Goal: Transaction & Acquisition: Book appointment/travel/reservation

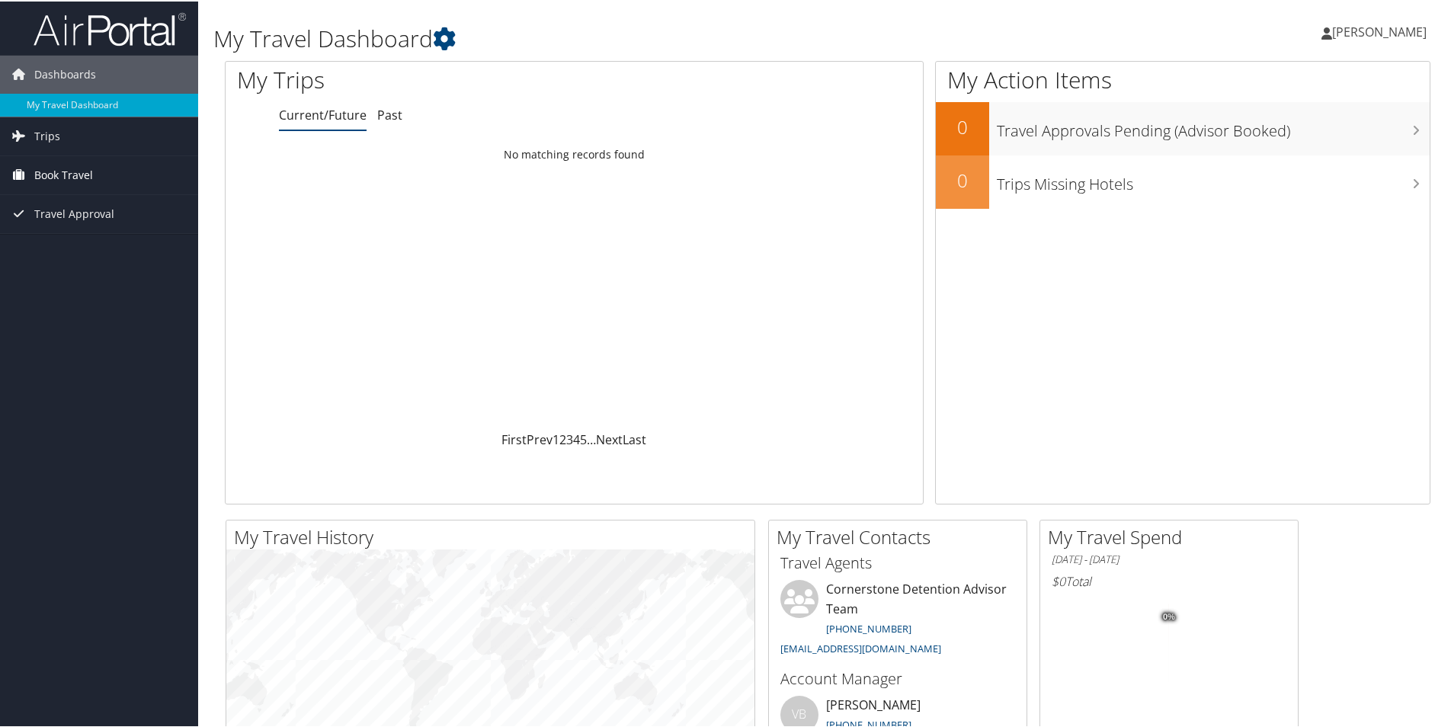
click at [92, 169] on span "Book Travel" at bounding box center [63, 174] width 59 height 38
click at [110, 254] on link "Book/Manage Online Trips" at bounding box center [99, 249] width 198 height 23
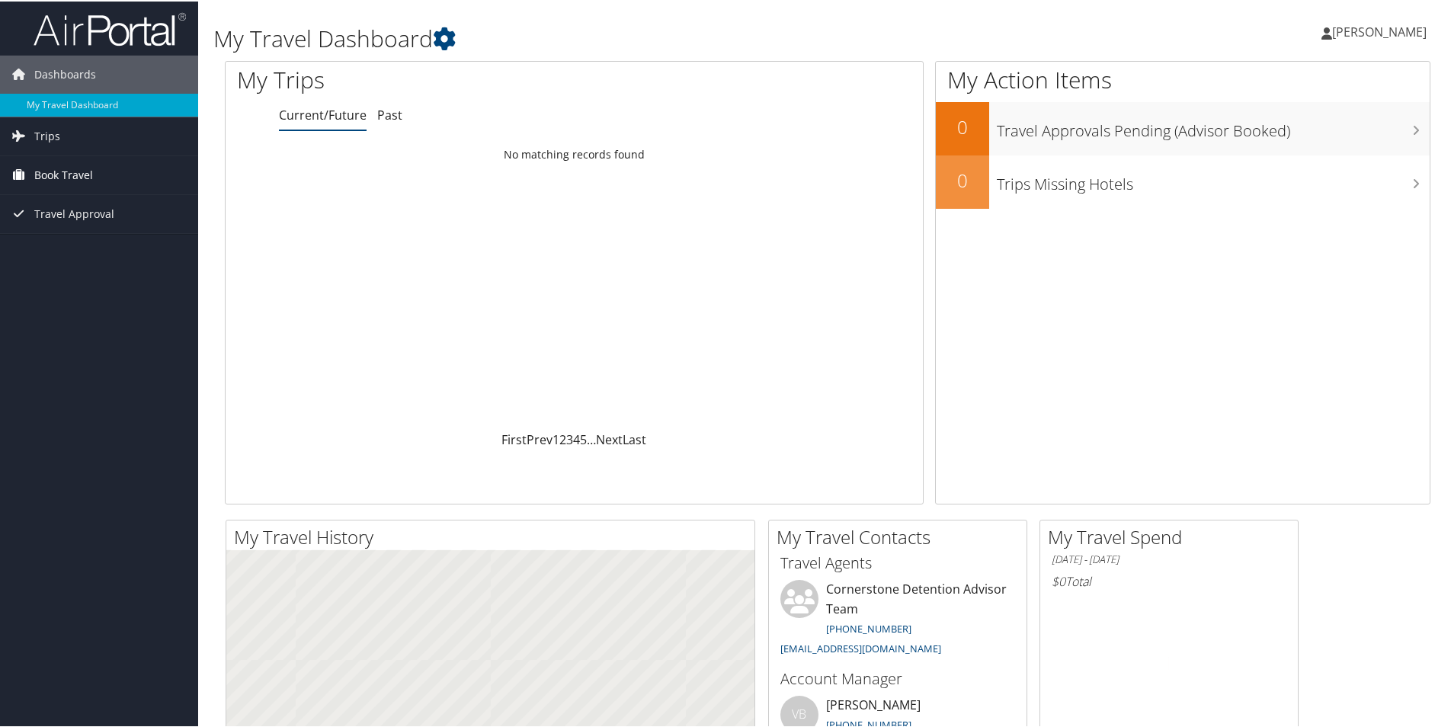
click at [121, 158] on link "Book Travel" at bounding box center [99, 174] width 198 height 38
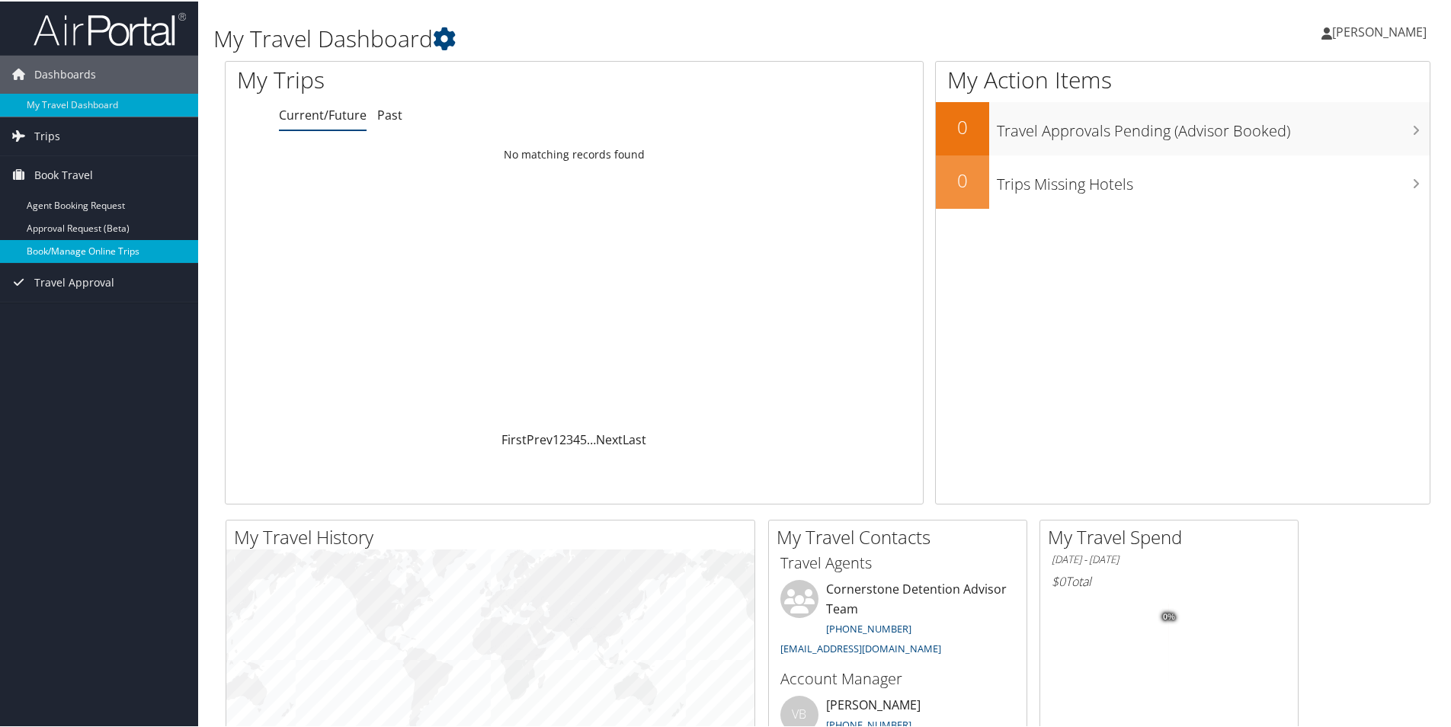
click at [105, 245] on link "Book/Manage Online Trips" at bounding box center [99, 249] width 198 height 23
